Goal: Task Accomplishment & Management: Use online tool/utility

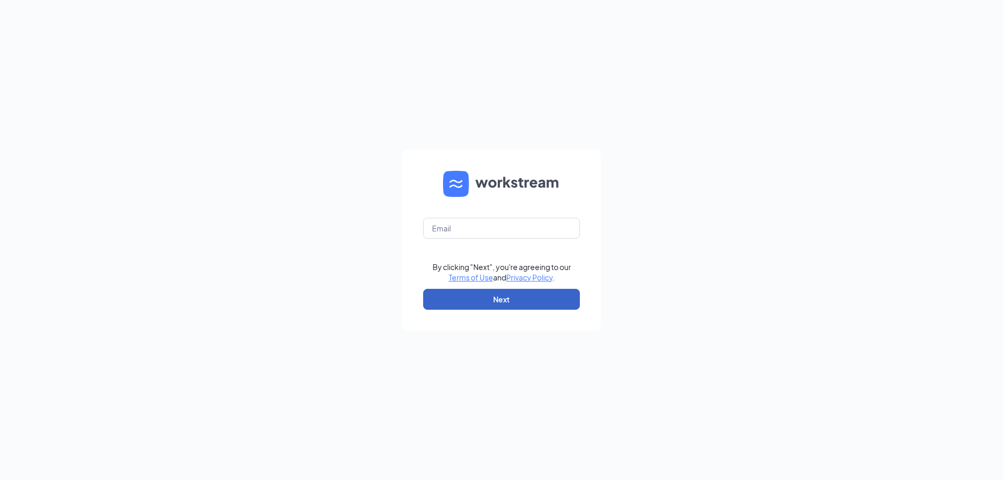
click at [482, 294] on button "Next" at bounding box center [501, 299] width 157 height 21
click at [509, 297] on button "Next" at bounding box center [501, 299] width 157 height 21
click at [423, 239] on div at bounding box center [423, 239] width 0 height 0
type input "culvers653@gmail.com"
click at [494, 302] on button "Next" at bounding box center [501, 299] width 157 height 21
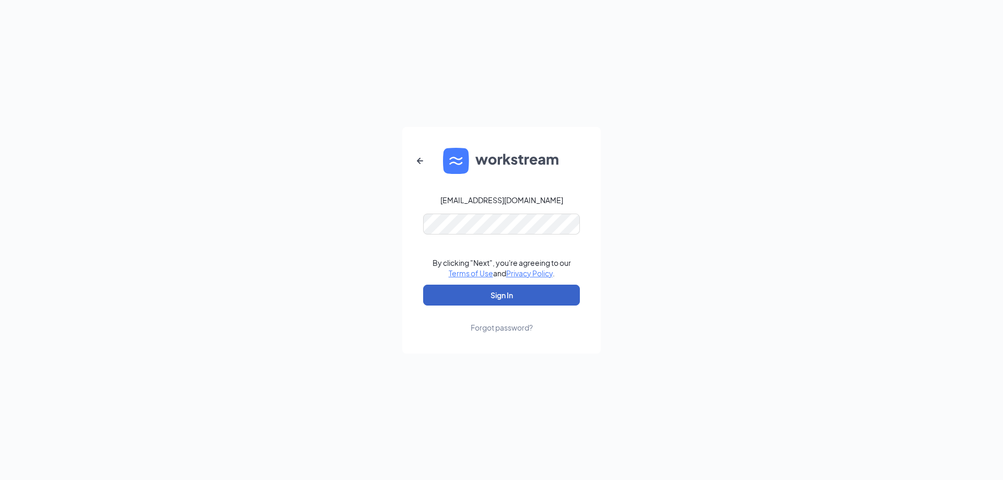
click at [509, 292] on button "Sign In" at bounding box center [501, 295] width 157 height 21
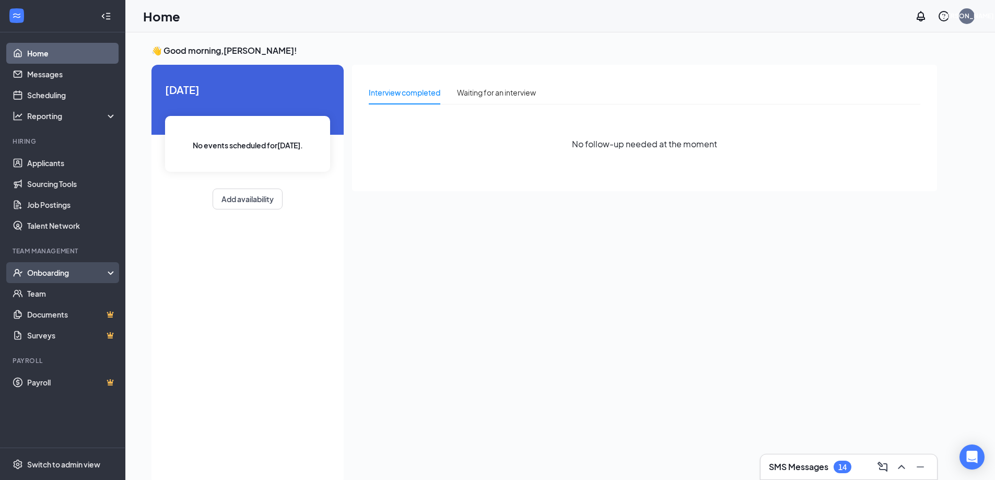
click at [50, 277] on div "Onboarding" at bounding box center [67, 272] width 80 height 10
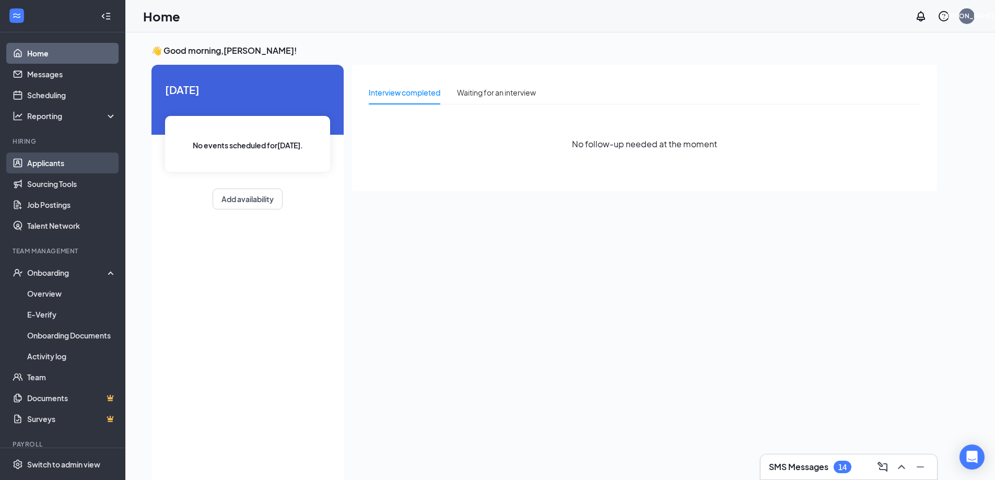
click at [53, 160] on link "Applicants" at bounding box center [71, 162] width 89 height 21
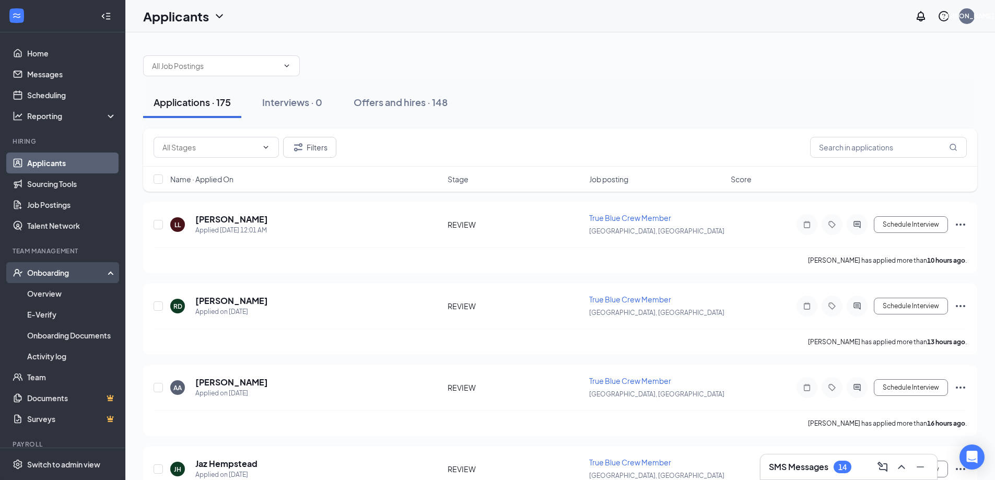
click at [37, 272] on div "Onboarding" at bounding box center [67, 272] width 80 height 10
click at [43, 280] on div "Onboarding" at bounding box center [62, 272] width 125 height 21
click at [47, 295] on link "Overview" at bounding box center [71, 293] width 89 height 21
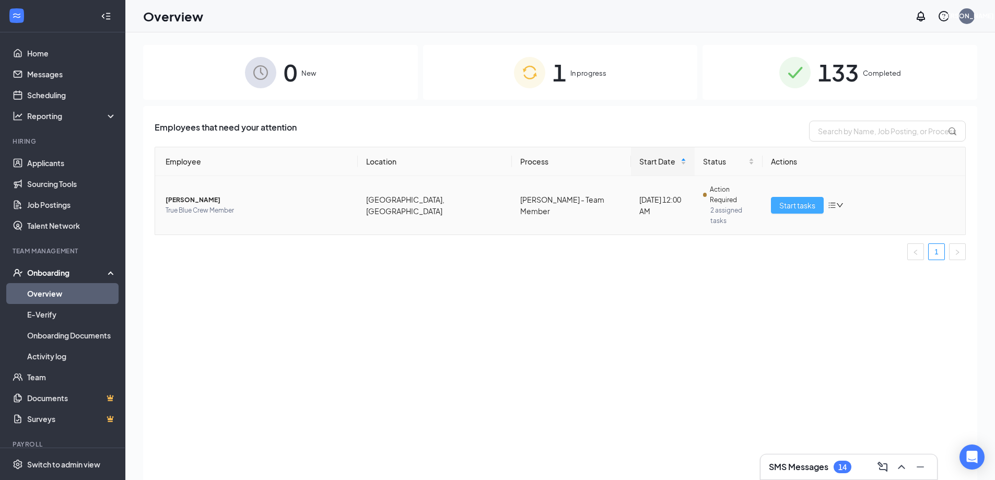
click at [782, 200] on span "Start tasks" at bounding box center [797, 205] width 36 height 11
